Goal: Communication & Community: Answer question/provide support

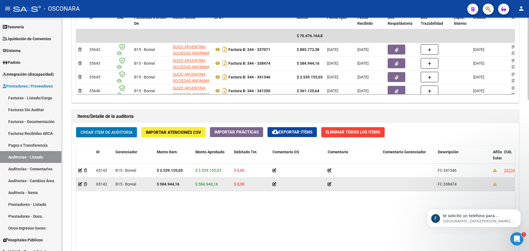
scroll to position [215, 0]
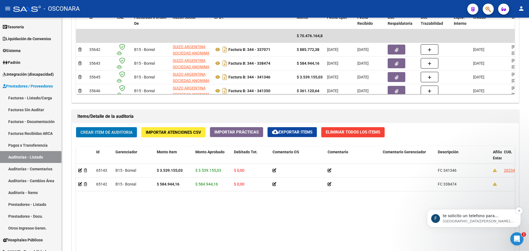
click at [447, 220] on p "[GEOGRAPHIC_DATA][PERSON_NAME] 10m" at bounding box center [478, 221] width 71 height 5
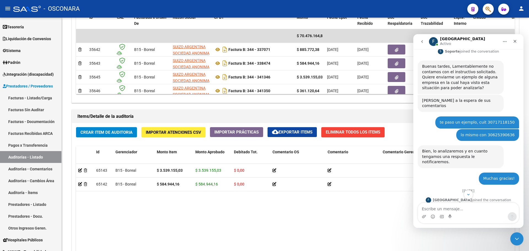
scroll to position [86, 0]
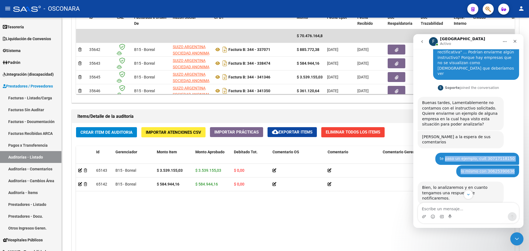
drag, startPoint x: 450, startPoint y: 139, endPoint x: 490, endPoint y: 153, distance: 42.6
click at [490, 153] on div "Buenas tardes, [DATE] consulté si podíamos ver DDJJ anteriores a las rectificad…" at bounding box center [468, 185] width 101 height 386
click at [490, 166] on div "lo mismo con 30625390636 [PERSON_NAME] 5d" at bounding box center [487, 172] width 63 height 12
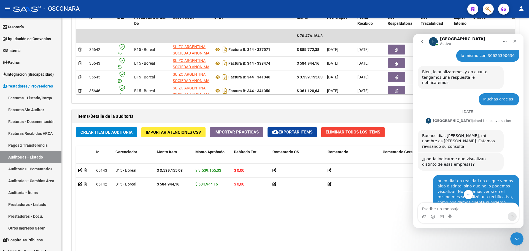
scroll to position [224, 0]
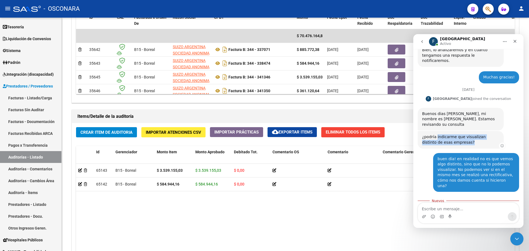
drag, startPoint x: 452, startPoint y: 113, endPoint x: 436, endPoint y: 107, distance: 17.2
click at [436, 131] on div "¿podría indicarme que visualizan distinto de esas empresas? [GEOGRAPHIC_DATA] •…" at bounding box center [461, 139] width 86 height 17
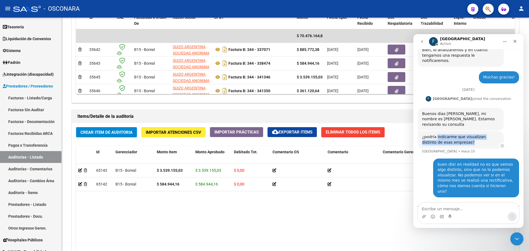
click at [436, 134] on div "¿podría indicarme que visualizan distinto de esas empresas?" at bounding box center [460, 139] width 77 height 11
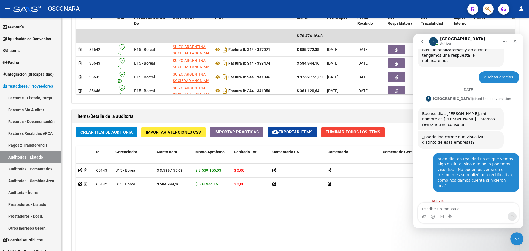
click at [461, 156] on div "buen día! en realidad no es que vemos algo distinto, sino que no lo podemos vis…" at bounding box center [476, 172] width 77 height 33
drag, startPoint x: 435, startPoint y: 129, endPoint x: 479, endPoint y: 139, distance: 45.0
click at [479, 156] on div "buen día! en realidad no es que vemos algo distinto, sino que no lo podemos vis…" at bounding box center [476, 172] width 77 height 33
click at [478, 156] on div "buen día! en realidad no es que vemos algo distinto, sino que no lo podemos vis…" at bounding box center [476, 172] width 77 height 33
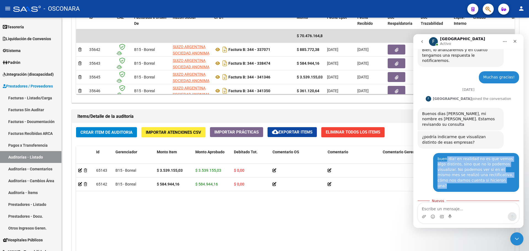
drag, startPoint x: 477, startPoint y: 147, endPoint x: 442, endPoint y: 128, distance: 40.0
click at [442, 156] on div "buen día! en realidad no es que vemos algo distinto, sino que no lo podemos vis…" at bounding box center [476, 172] width 77 height 33
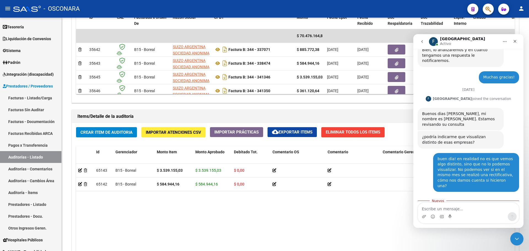
click at [438, 156] on div "buen día! en realidad no es que vemos algo distinto, sino que no lo podemos vis…" at bounding box center [476, 172] width 77 height 33
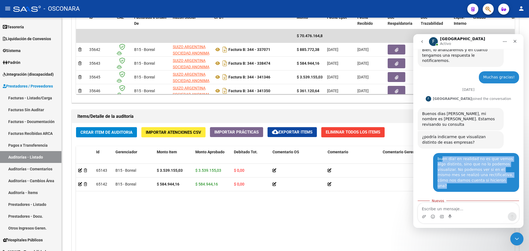
drag, startPoint x: 438, startPoint y: 127, endPoint x: 470, endPoint y: 152, distance: 40.5
click at [470, 153] on div "buen día! en realidad no es que vemos algo distinto, sino que no lo podemos vis…" at bounding box center [476, 172] width 86 height 39
click at [474, 156] on div "buen día! en realidad no es que vemos algo distinto, sino que no lo podemos vis…" at bounding box center [476, 172] width 77 height 33
drag, startPoint x: 472, startPoint y: 148, endPoint x: 438, endPoint y: 142, distance: 34.7
click at [438, 156] on div "buen día! en realidad no es que vemos algo distinto, sino que no lo podemos vis…" at bounding box center [476, 172] width 77 height 33
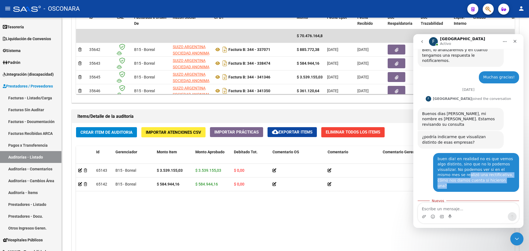
click at [438, 156] on div "buen día! en realidad no es que vemos algo distinto, sino que no lo podemos vis…" at bounding box center [476, 172] width 77 height 33
drag, startPoint x: 434, startPoint y: 142, endPoint x: 477, endPoint y: 151, distance: 43.7
click at [477, 153] on div "buen día! en realidad no es que vemos algo distinto, sino que no lo podemos vis…" at bounding box center [476, 172] width 86 height 39
click at [476, 153] on div "buen día! en realidad no es que vemos algo distinto, sino que no lo podemos vis…" at bounding box center [476, 172] width 86 height 39
drag, startPoint x: 419, startPoint y: 174, endPoint x: 463, endPoint y: 188, distance: 46.0
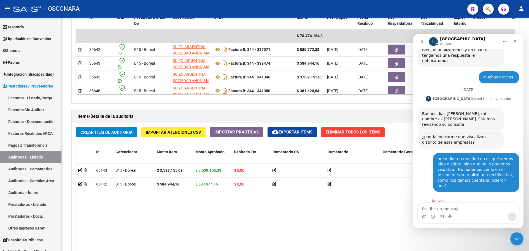
click at [463, 206] on div "te solicito un telefono para explicarte como realizar la busqueda y a la breved…" at bounding box center [461, 217] width 86 height 23
drag, startPoint x: 460, startPoint y: 187, endPoint x: 418, endPoint y: 175, distance: 43.7
click at [418, 206] on div "te solicito un telefono para explicarte como realizar la busqueda y a la breved…" at bounding box center [461, 217] width 86 height 23
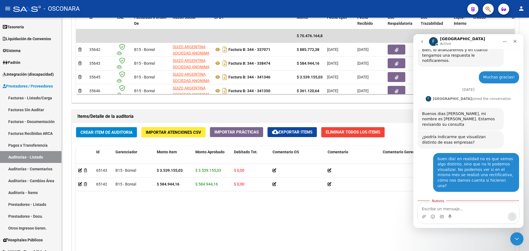
drag, startPoint x: 419, startPoint y: 175, endPoint x: 460, endPoint y: 187, distance: 42.7
click at [460, 206] on div "te solicito un telefono para explicarte como realizar la busqueda y a la breved…" at bounding box center [461, 217] width 86 height 23
click at [460, 209] on div "te solicito un telefono para explicarte como realizar la busqueda y a la breved…" at bounding box center [460, 217] width 77 height 16
drag, startPoint x: 458, startPoint y: 183, endPoint x: 425, endPoint y: 176, distance: 33.2
click at [425, 209] on div "te solicito un telefono para explicarte como realizar la busqueda y a la breved…" at bounding box center [460, 217] width 77 height 16
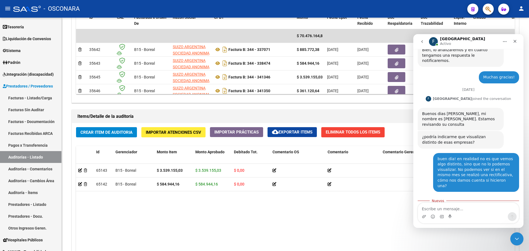
click at [428, 209] on div "te solicito un telefono para explicarte como realizar la busqueda y a la breved…" at bounding box center [460, 217] width 77 height 16
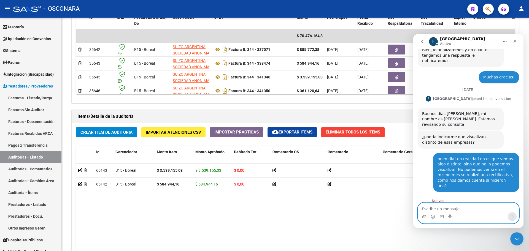
click at [453, 206] on textarea "Escribe un mensaje..." at bounding box center [468, 207] width 101 height 9
click at [457, 208] on textarea "Escribe un mensaje..." at bounding box center [468, 207] width 101 height 9
click at [463, 208] on textarea "Escribe un mensaje..." at bounding box center [468, 207] width 101 height 9
type textarea "sí, dale"
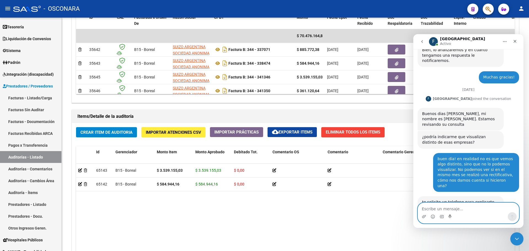
scroll to position [231, 0]
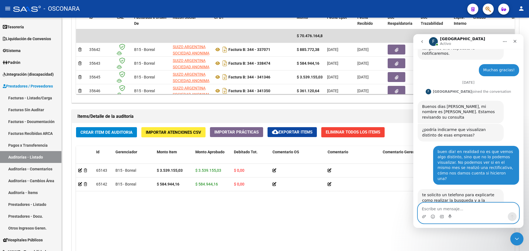
paste textarea "[PHONE_NUMBER]"
type textarea "[PHONE_NUMBER]"
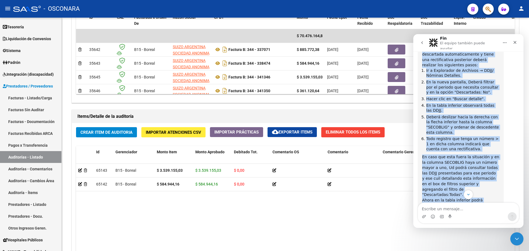
scroll to position [472, 0]
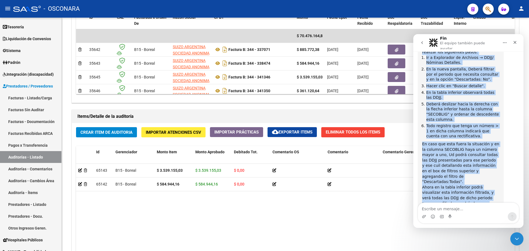
drag, startPoint x: 430, startPoint y: 128, endPoint x: 498, endPoint y: 159, distance: 75.7
click at [498, 159] on div "Para poder consultar si una DDJJ fue descartada automaticamente y tiene una rec…" at bounding box center [460, 126] width 77 height 184
copy div "Lore ipsum dolorsita co adi ELIT sed doeiusmodt incididuntutlab e dolor mag ali…"
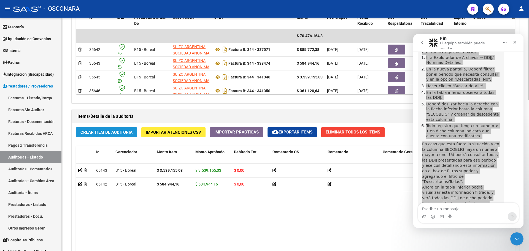
click at [113, 132] on span "Crear Item de Auditoria" at bounding box center [106, 132] width 52 height 5
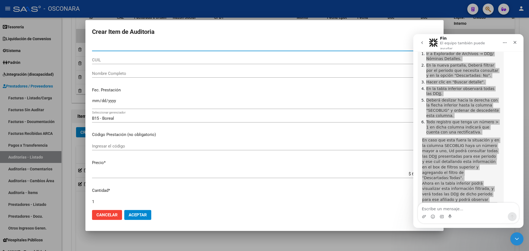
scroll to position [482, 0]
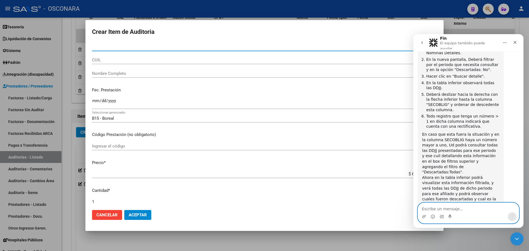
click at [457, 210] on textarea "Escribe un mensaje..." at bounding box center [468, 207] width 101 height 9
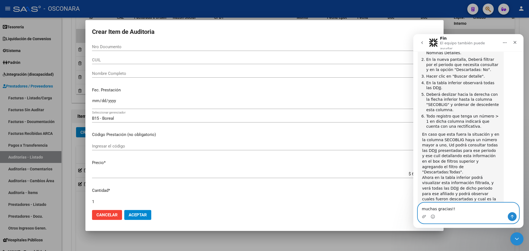
type textarea "muchas gracias!!"
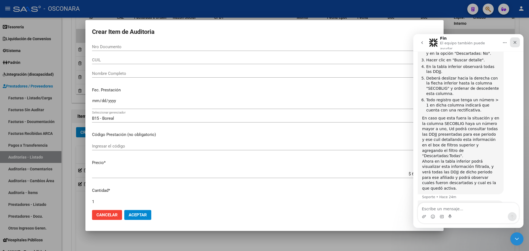
click at [512, 41] on div "Cerrar" at bounding box center [515, 42] width 10 height 10
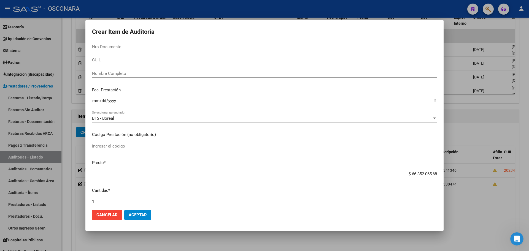
drag, startPoint x: 119, startPoint y: 50, endPoint x: 115, endPoint y: 43, distance: 7.1
